Goal: Navigation & Orientation: Find specific page/section

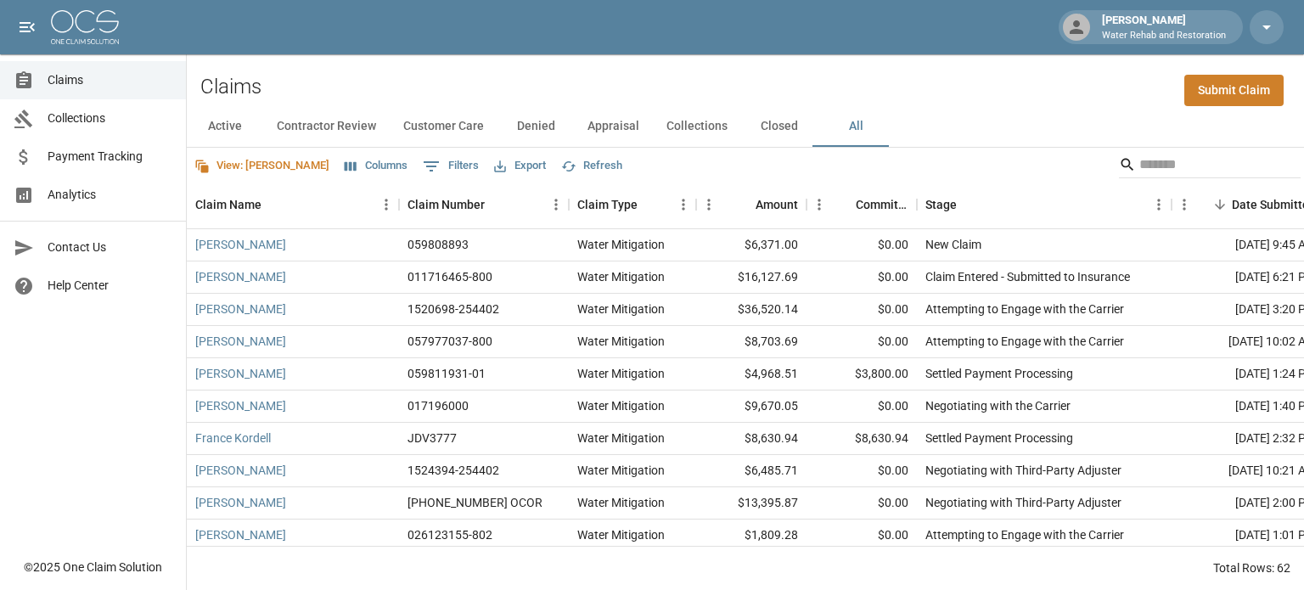
click at [599, 125] on button "Appraisal" at bounding box center [613, 126] width 79 height 41
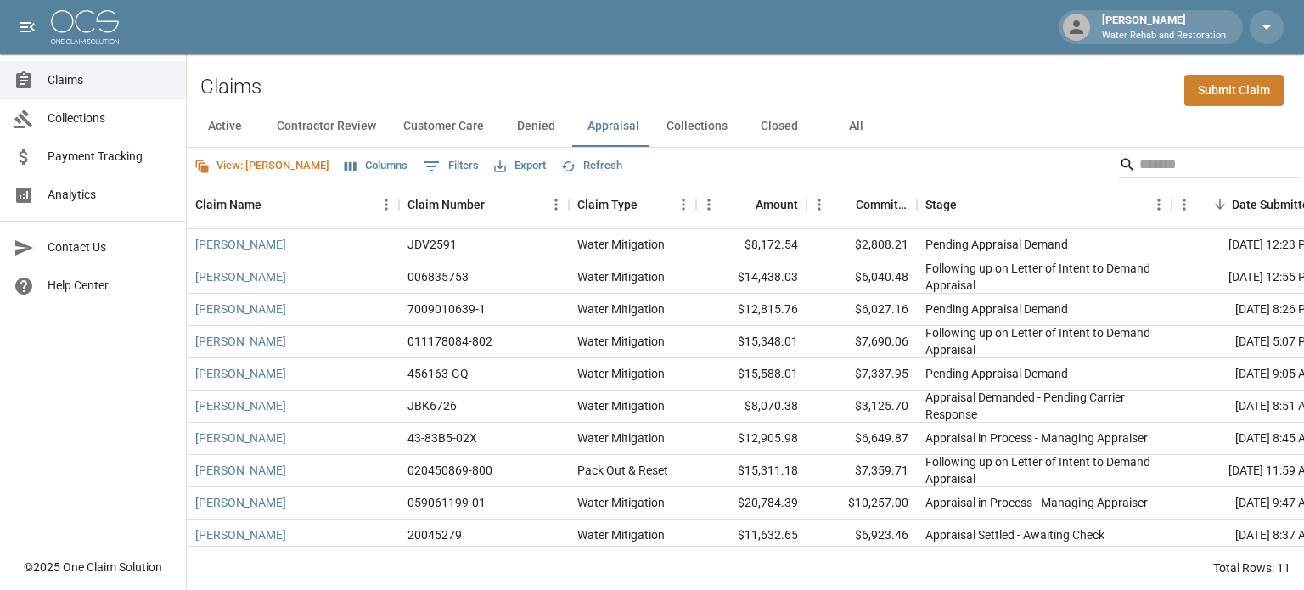
click at [345, 166] on icon "Select columns" at bounding box center [351, 166] width 12 height 9
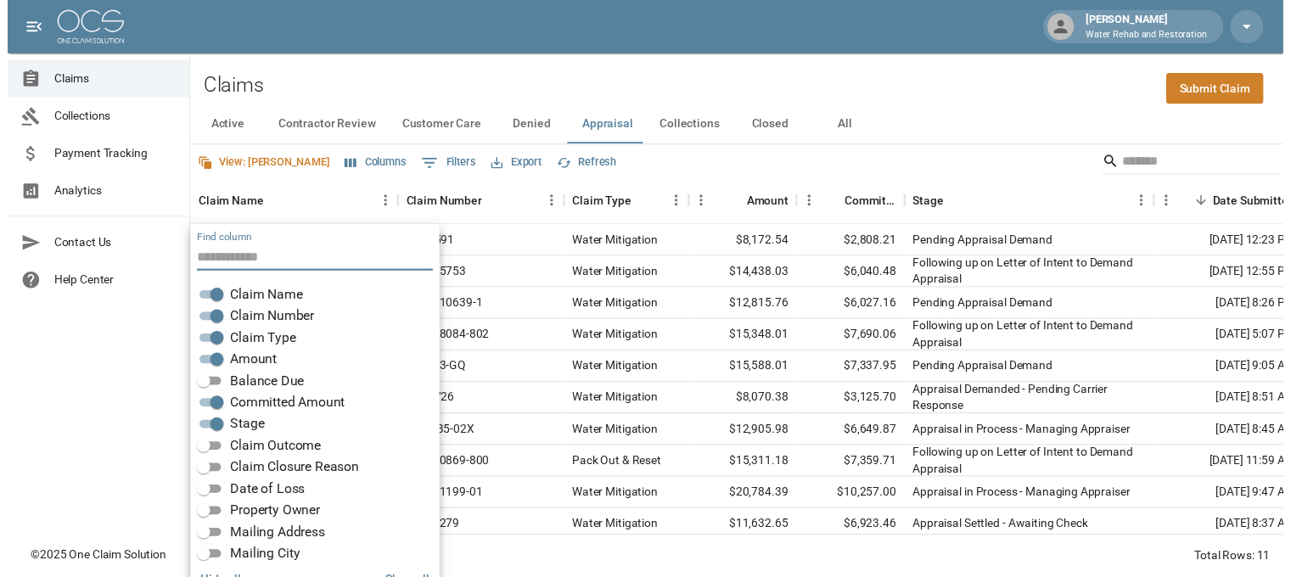
scroll to position [34, 0]
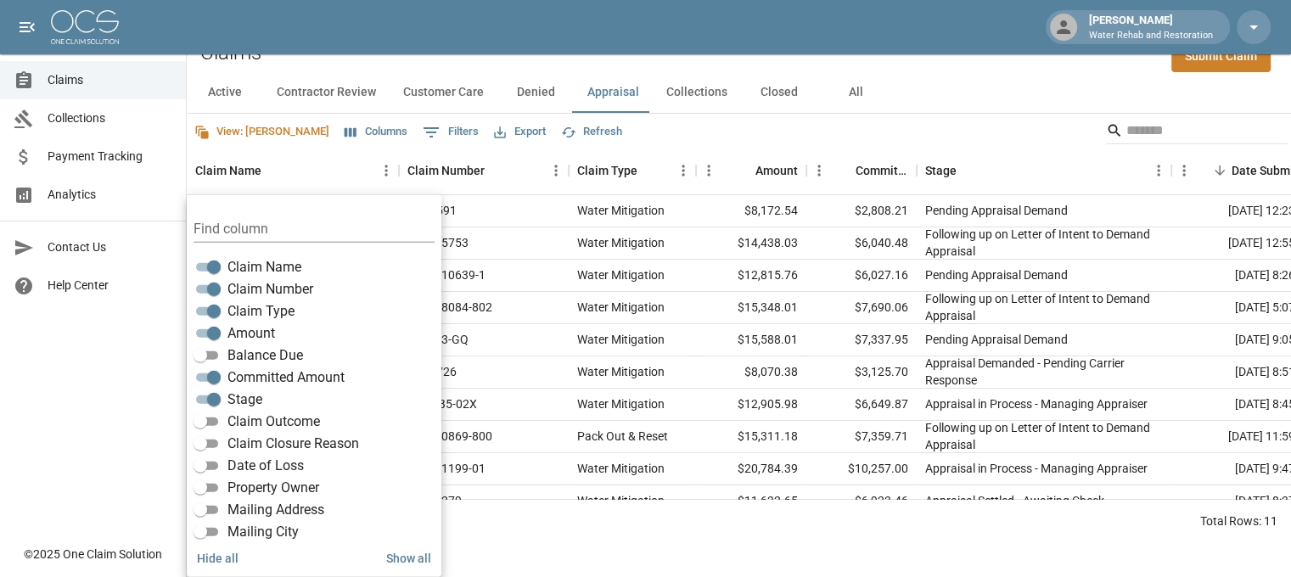
click at [292, 359] on span "Balance Due" at bounding box center [266, 356] width 76 height 20
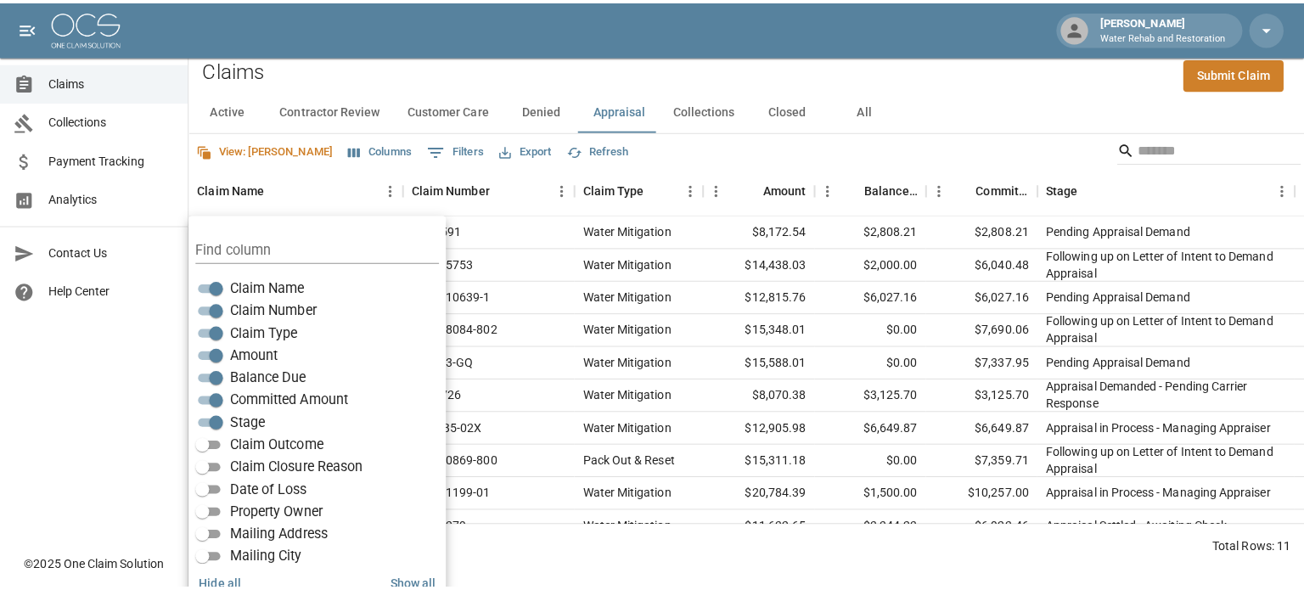
scroll to position [0, 0]
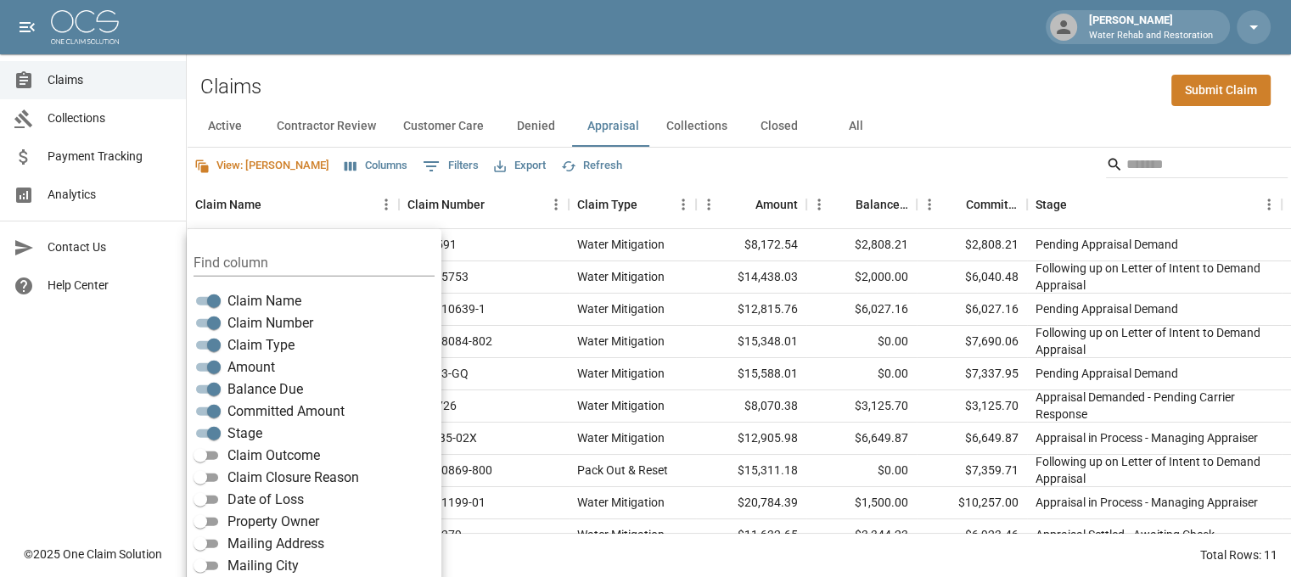
click at [490, 160] on button "Export" at bounding box center [520, 166] width 60 height 26
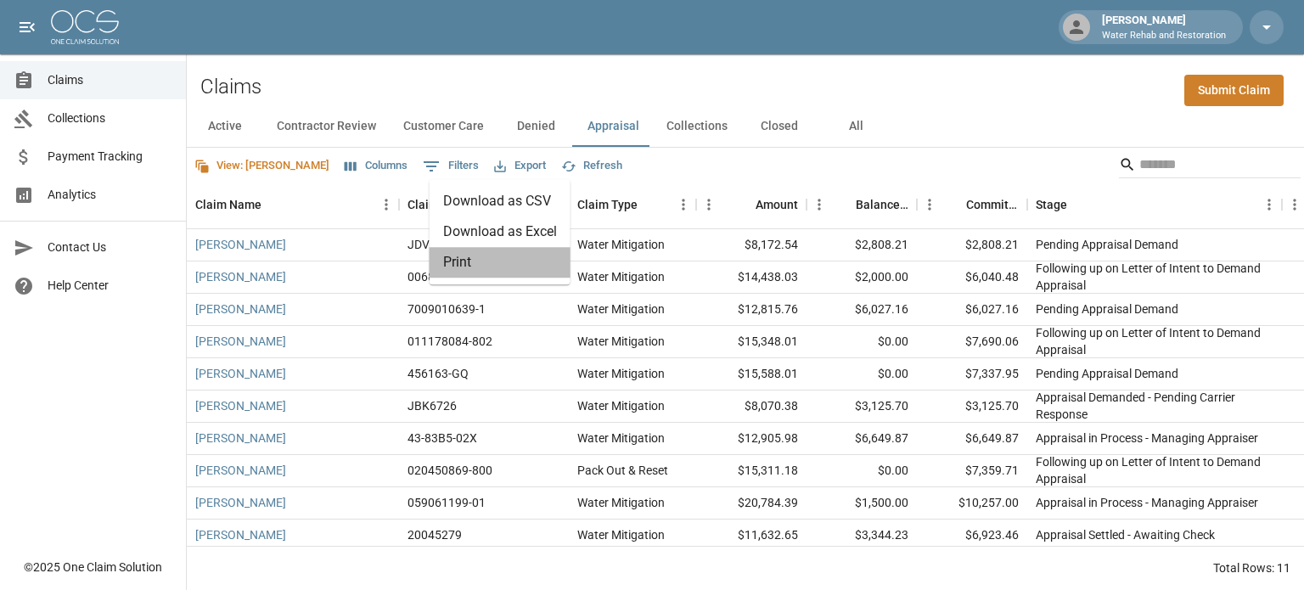
click at [539, 253] on li "Print" at bounding box center [500, 262] width 141 height 31
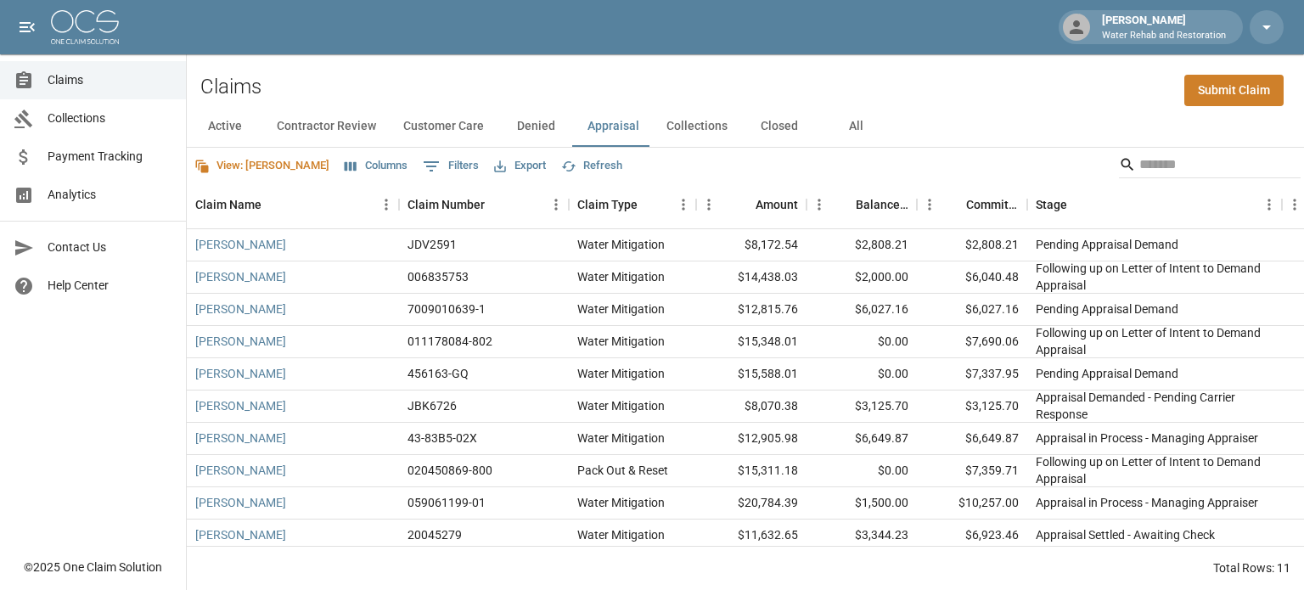
click at [713, 128] on button "Collections" at bounding box center [697, 126] width 88 height 41
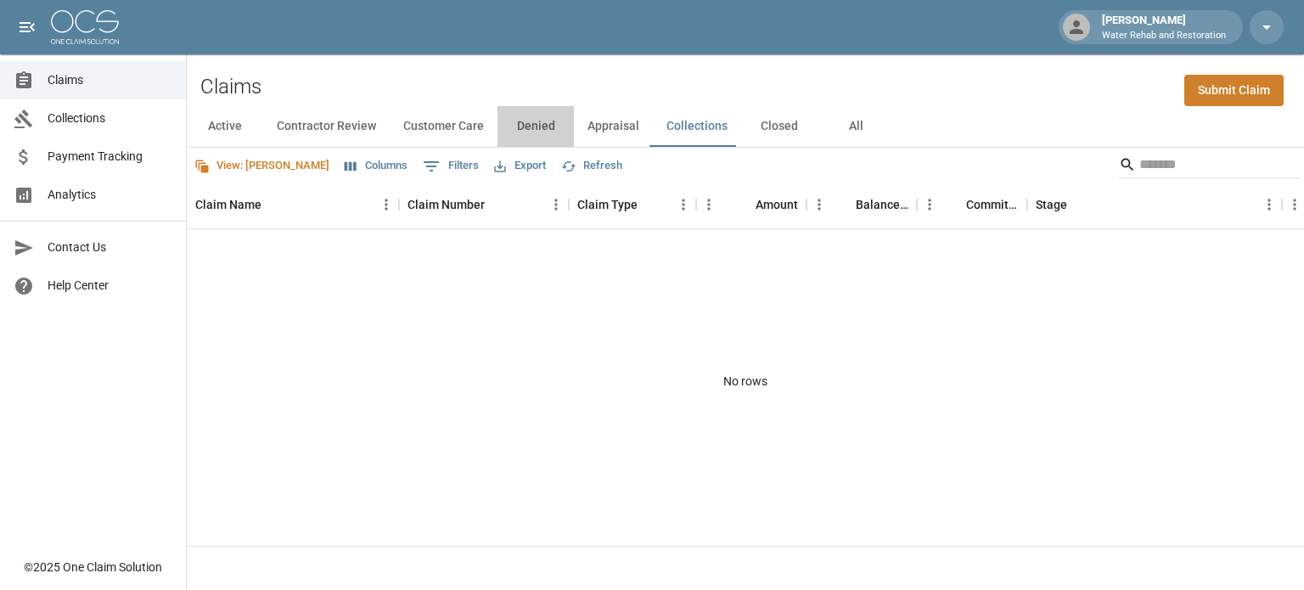
click at [547, 121] on button "Denied" at bounding box center [536, 126] width 76 height 41
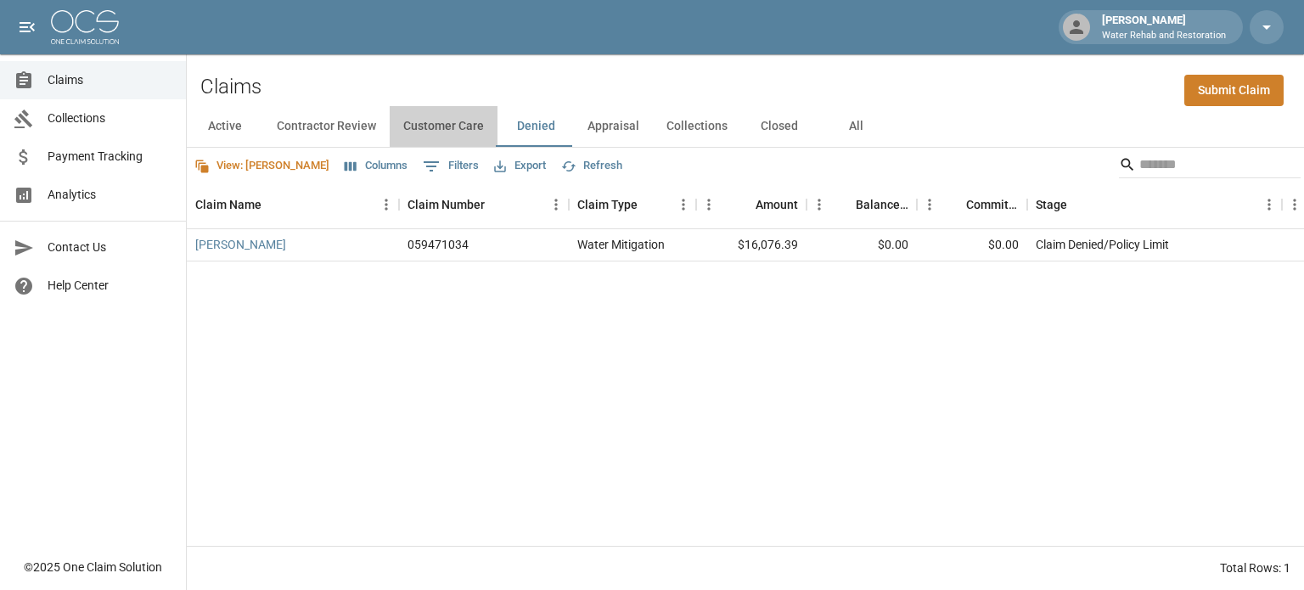
click at [451, 121] on button "Customer Care" at bounding box center [444, 126] width 108 height 41
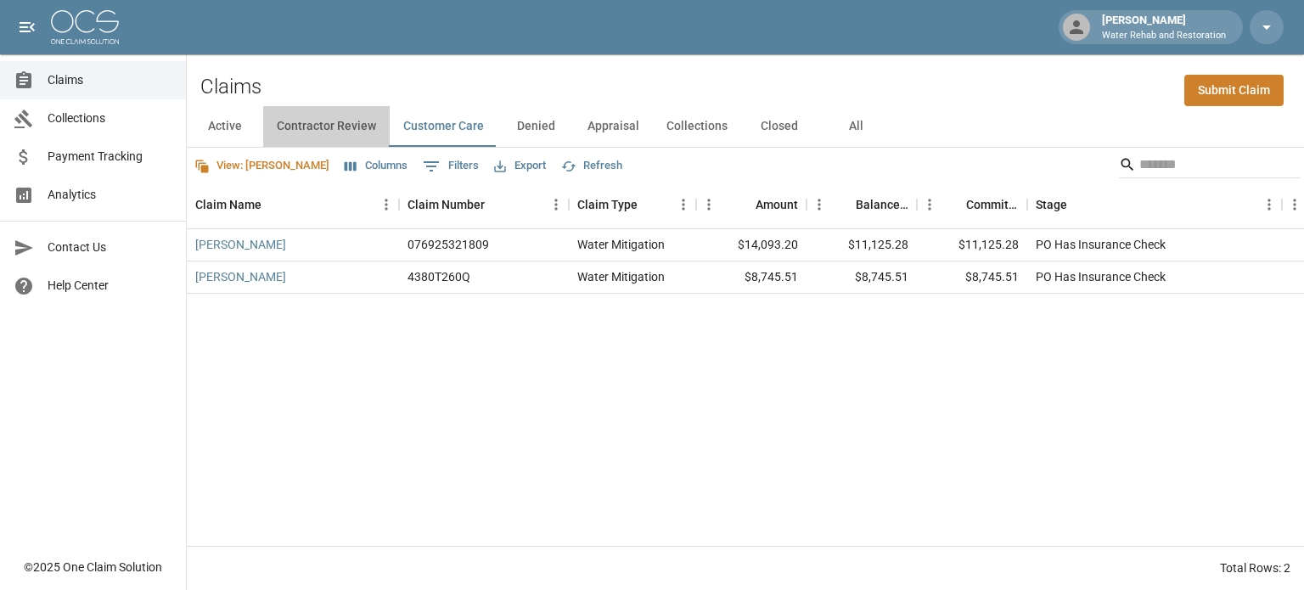
click at [336, 124] on button "Contractor Review" at bounding box center [326, 126] width 127 height 41
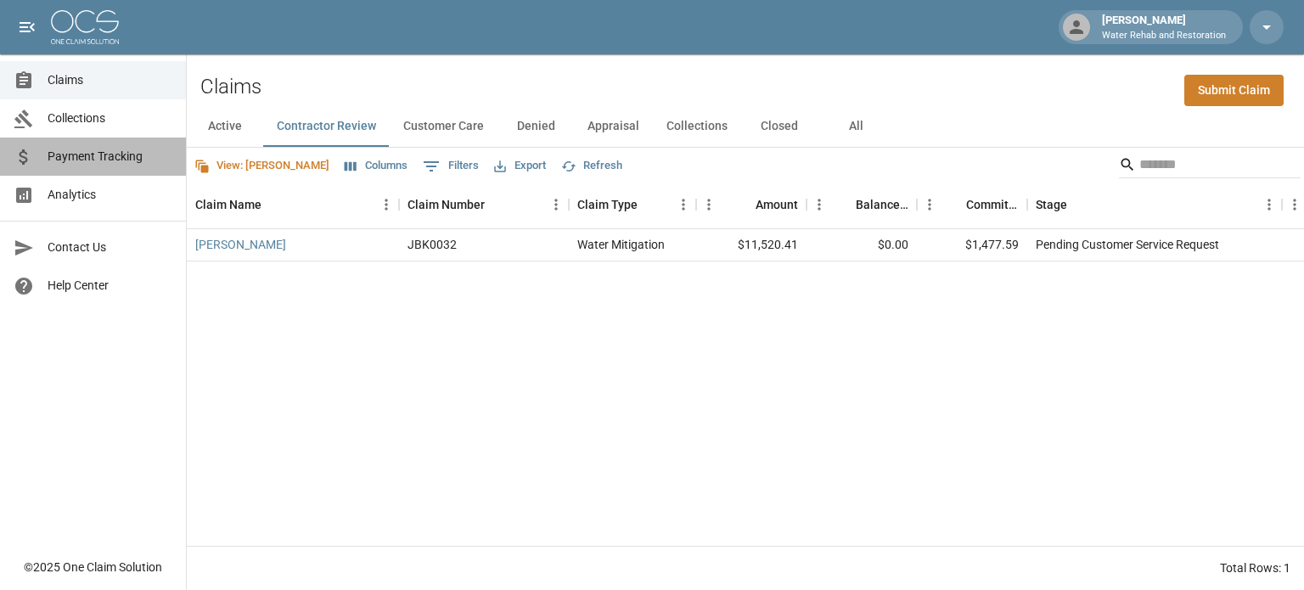
click at [129, 156] on span "Payment Tracking" at bounding box center [110, 157] width 125 height 18
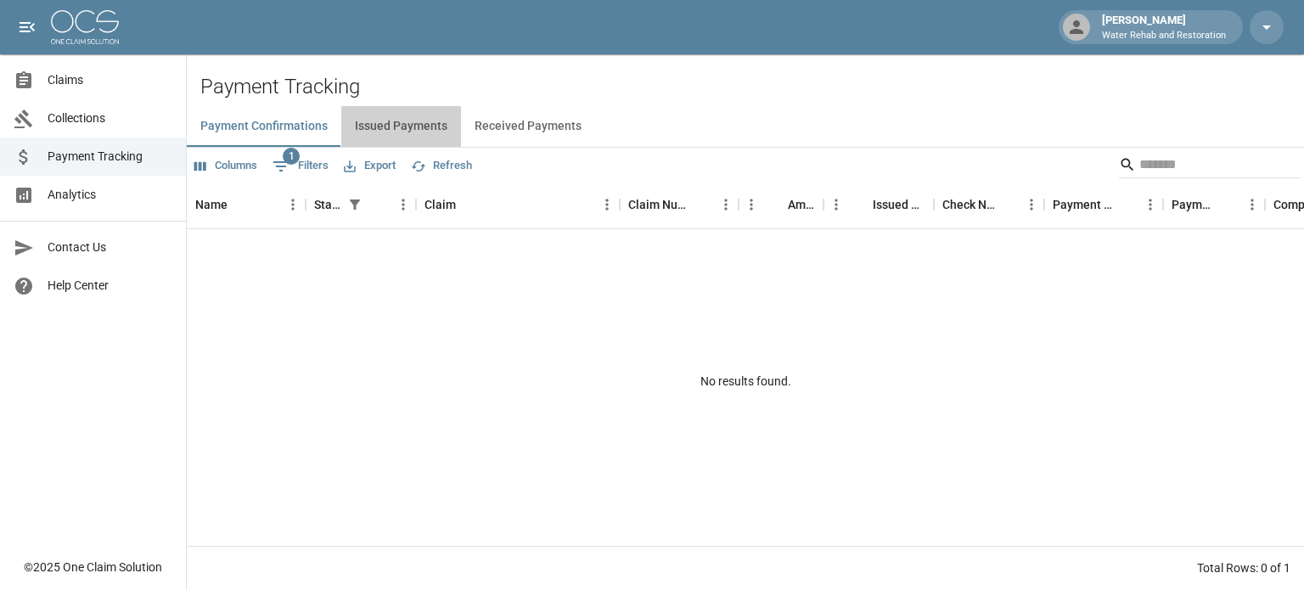
click at [417, 116] on button "Issued Payments" at bounding box center [401, 126] width 120 height 41
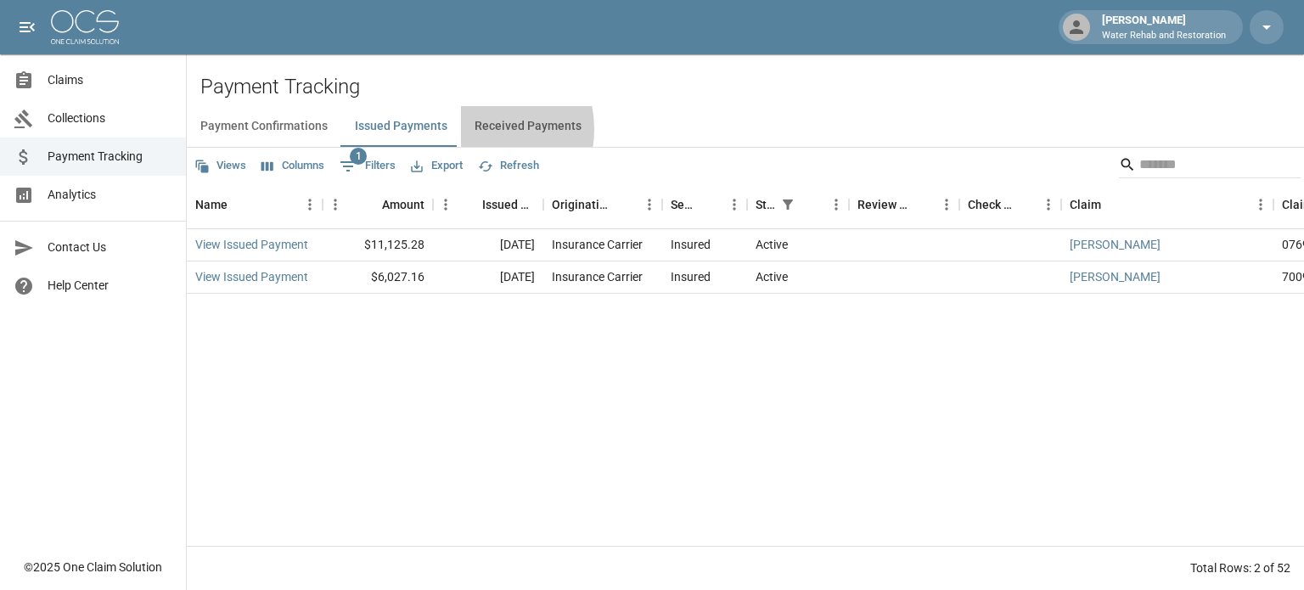
click at [471, 129] on button "Received Payments" at bounding box center [528, 126] width 134 height 41
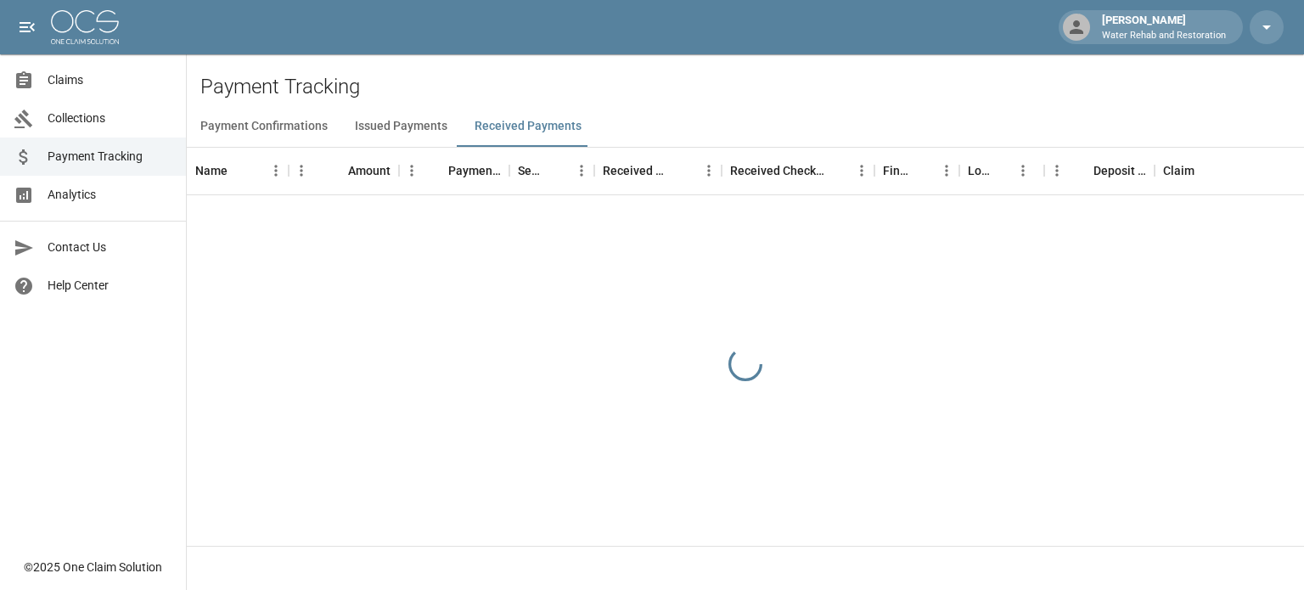
click at [429, 129] on button "Issued Payments" at bounding box center [401, 126] width 120 height 41
